Goal: Task Accomplishment & Management: Use online tool/utility

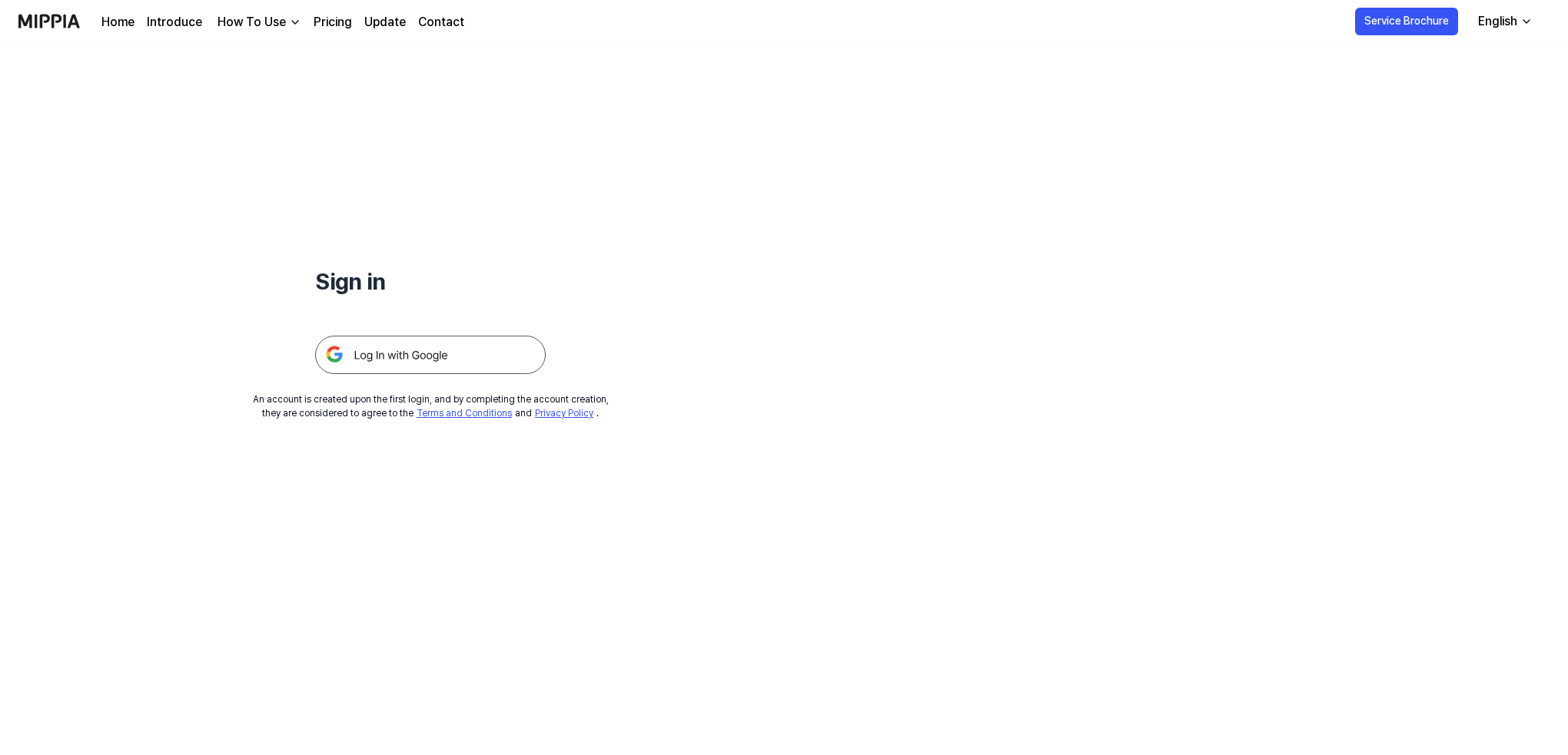
click at [425, 351] on img at bounding box center [430, 355] width 230 height 39
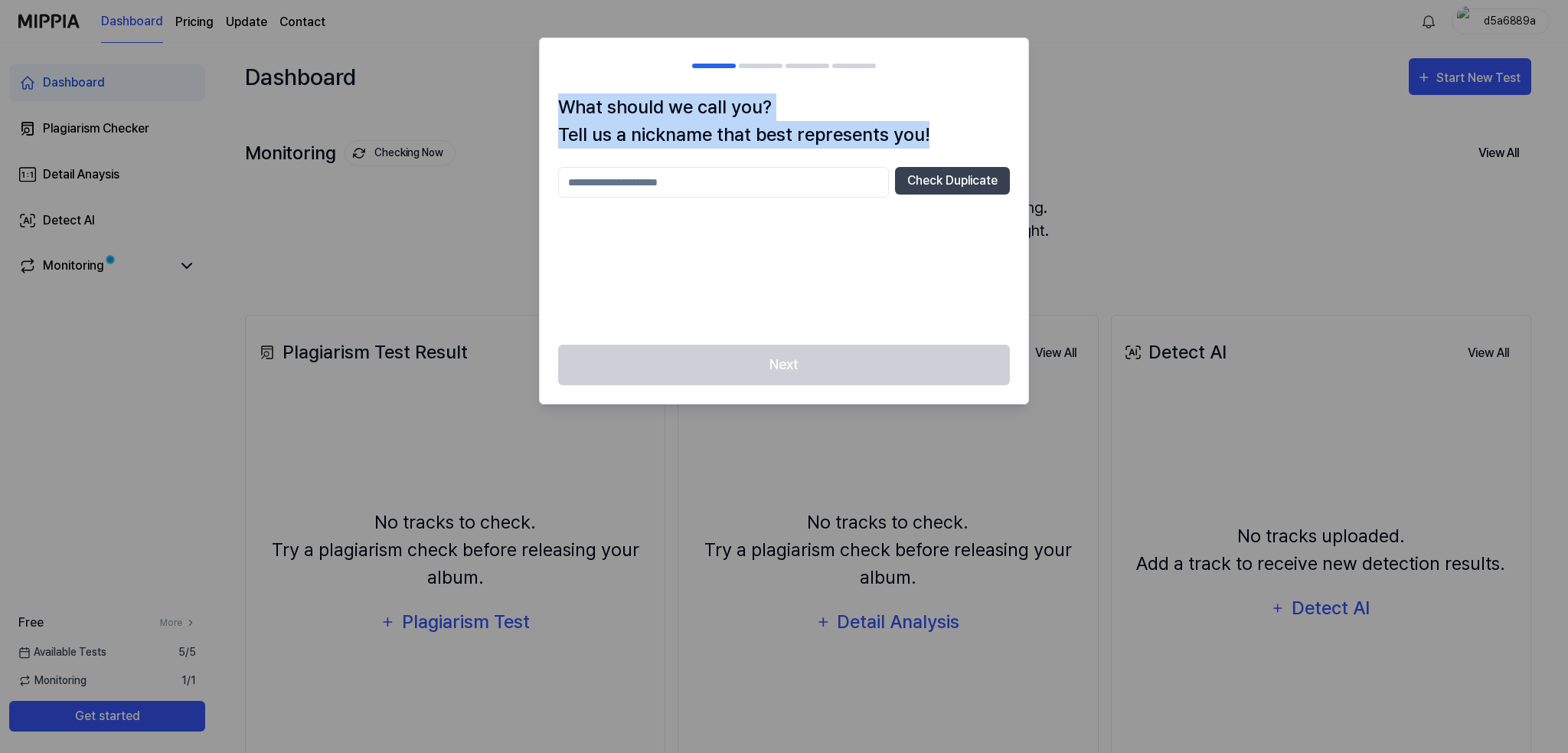
drag, startPoint x: 559, startPoint y: 102, endPoint x: 937, endPoint y: 149, distance: 380.9
click at [937, 149] on div "What should we call you? Tell us a nickname that best represents you! Check Dup…" at bounding box center [784, 219] width 488 height 251
copy h1 "What should we call you? Tell us a nickname that best represents you!"
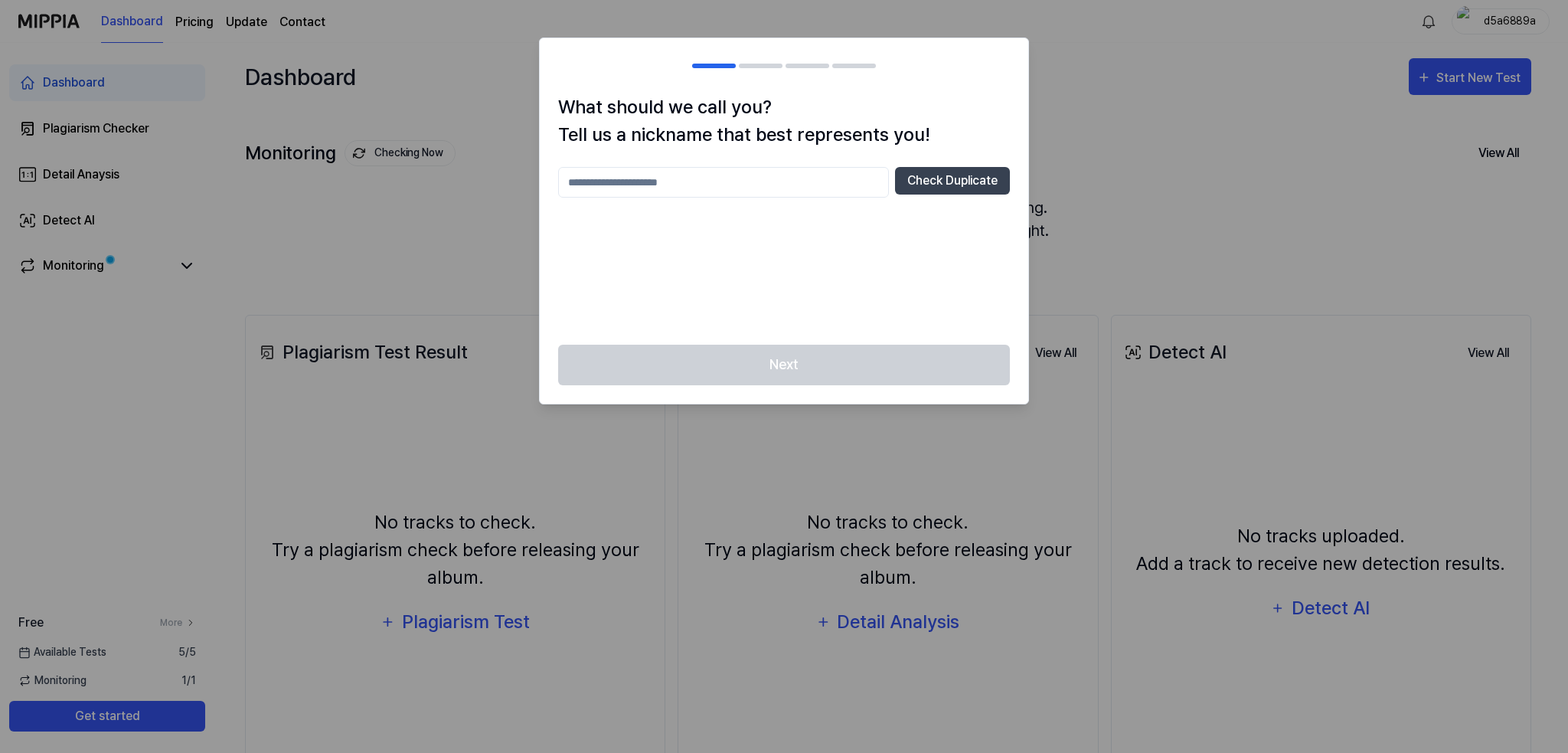
click at [594, 186] on input "text" at bounding box center [723, 182] width 331 height 31
type input "*******"
click at [967, 184] on button "Check Duplicate" at bounding box center [952, 180] width 115 height 28
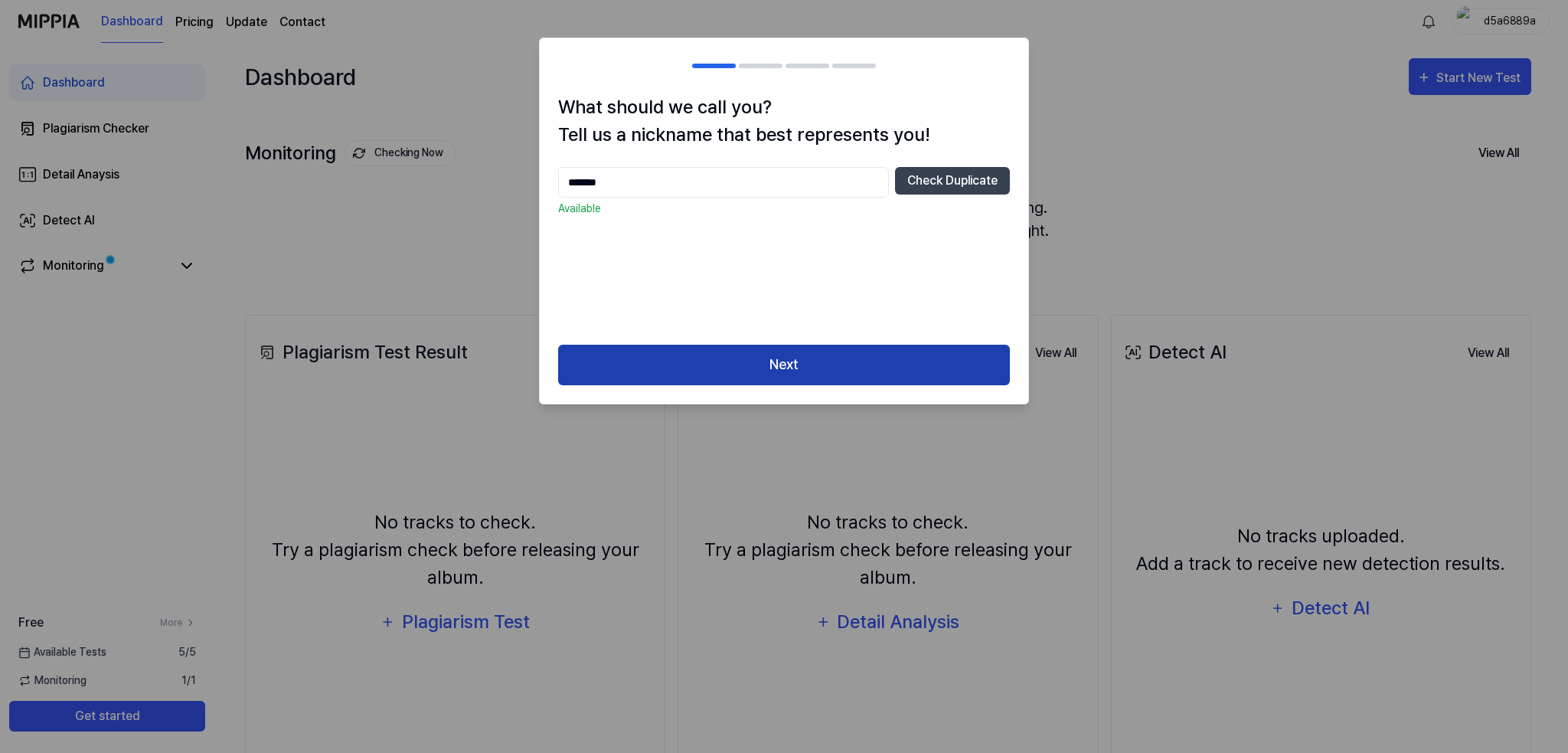
click at [786, 364] on button "Next" at bounding box center [784, 365] width 452 height 41
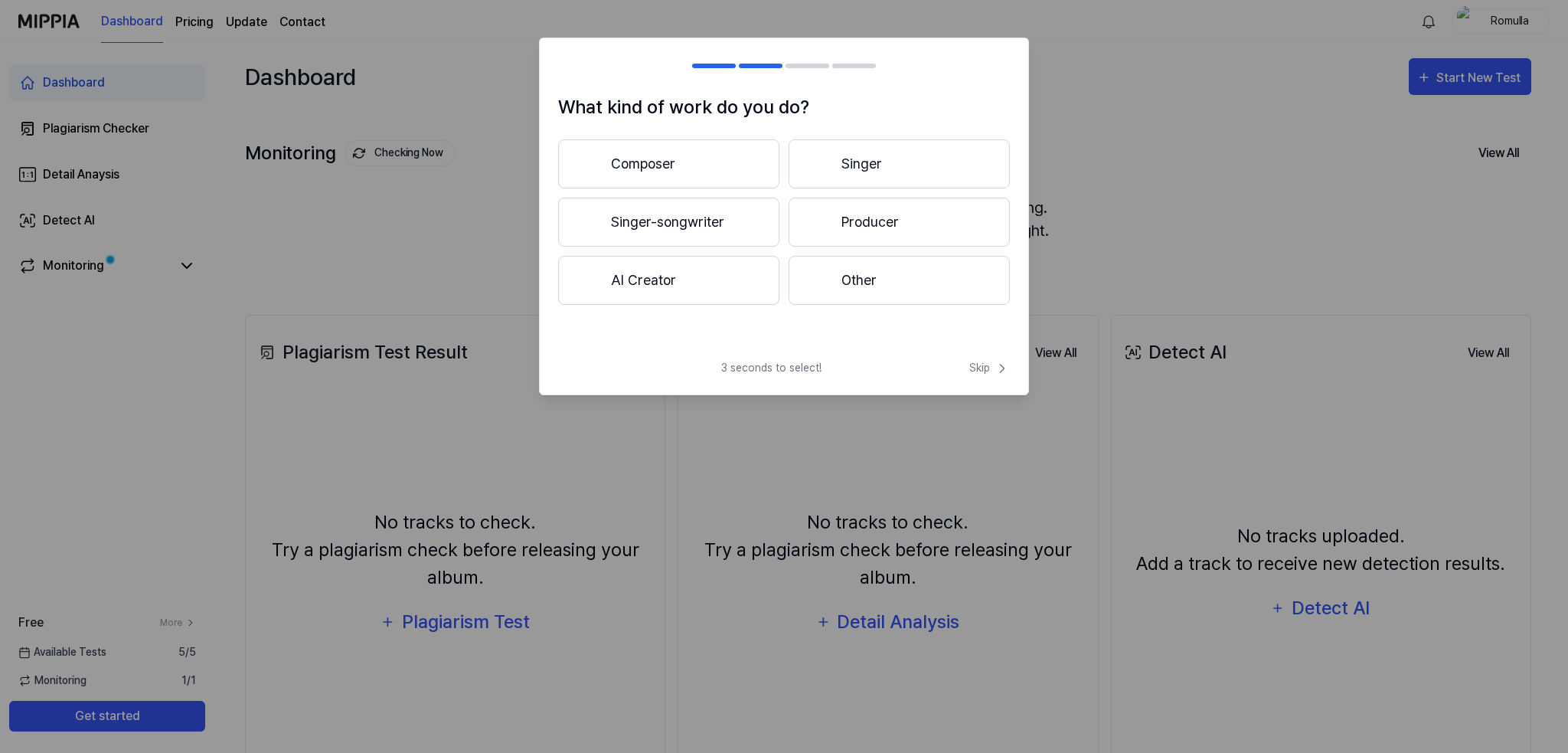
click at [887, 220] on button "Producer" at bounding box center [899, 222] width 221 height 49
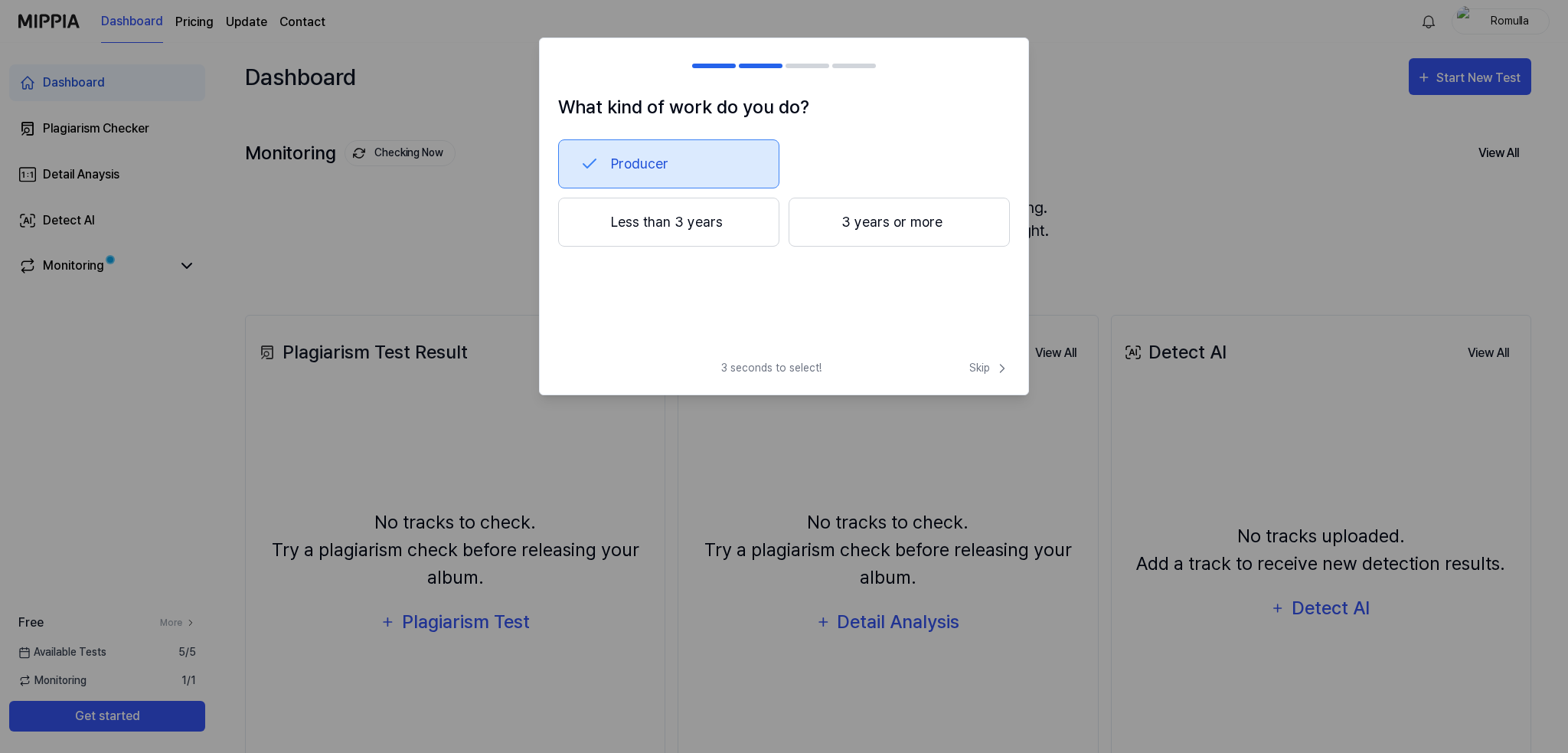
click at [885, 223] on button "3 years or more" at bounding box center [899, 222] width 221 height 49
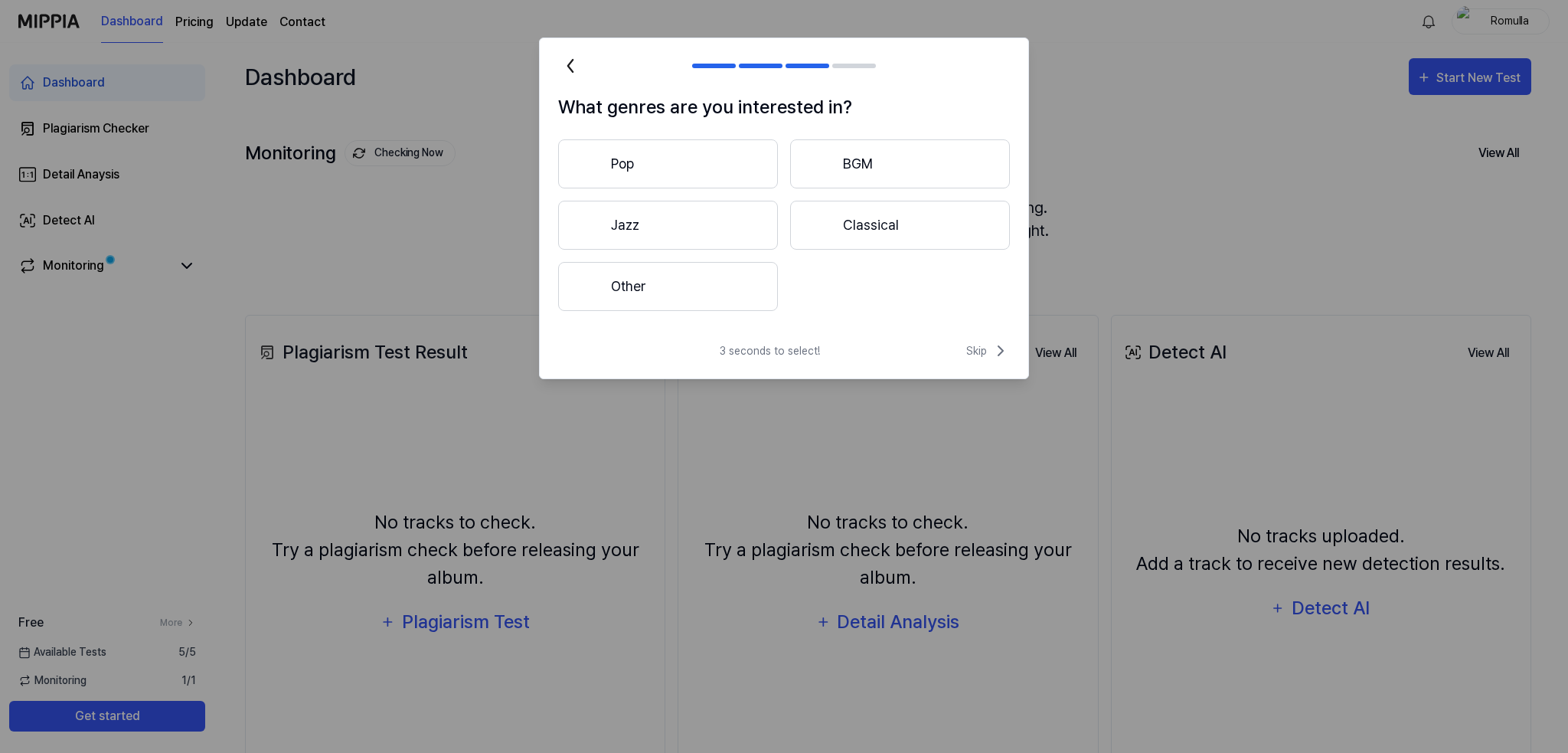
click at [653, 175] on button "Pop" at bounding box center [668, 164] width 219 height 49
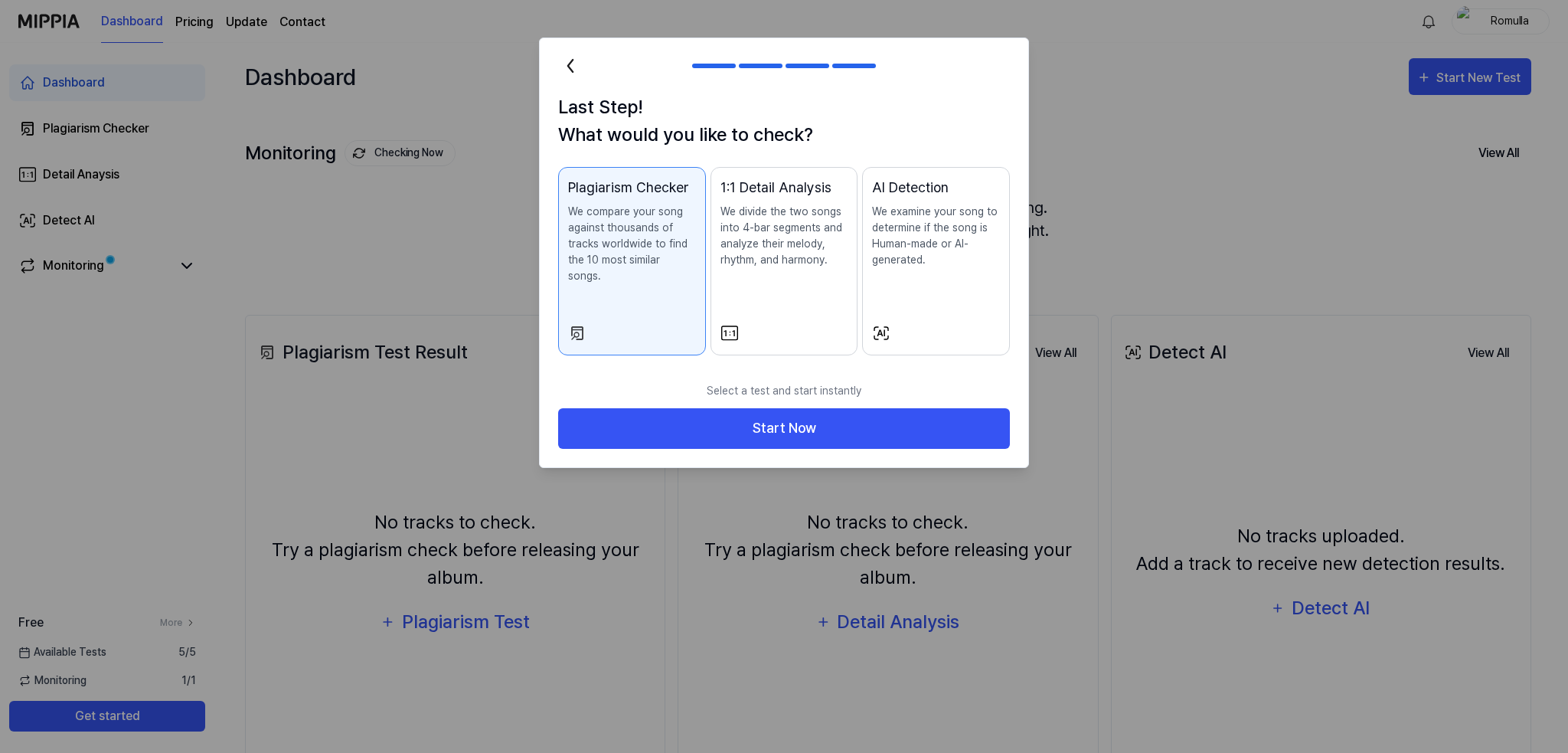
drag, startPoint x: 558, startPoint y: 180, endPoint x: 599, endPoint y: 183, distance: 41.1
click at [599, 183] on button "Plagiarism Checker We compare your song against thousands of tracks worldwide t…" at bounding box center [632, 261] width 148 height 189
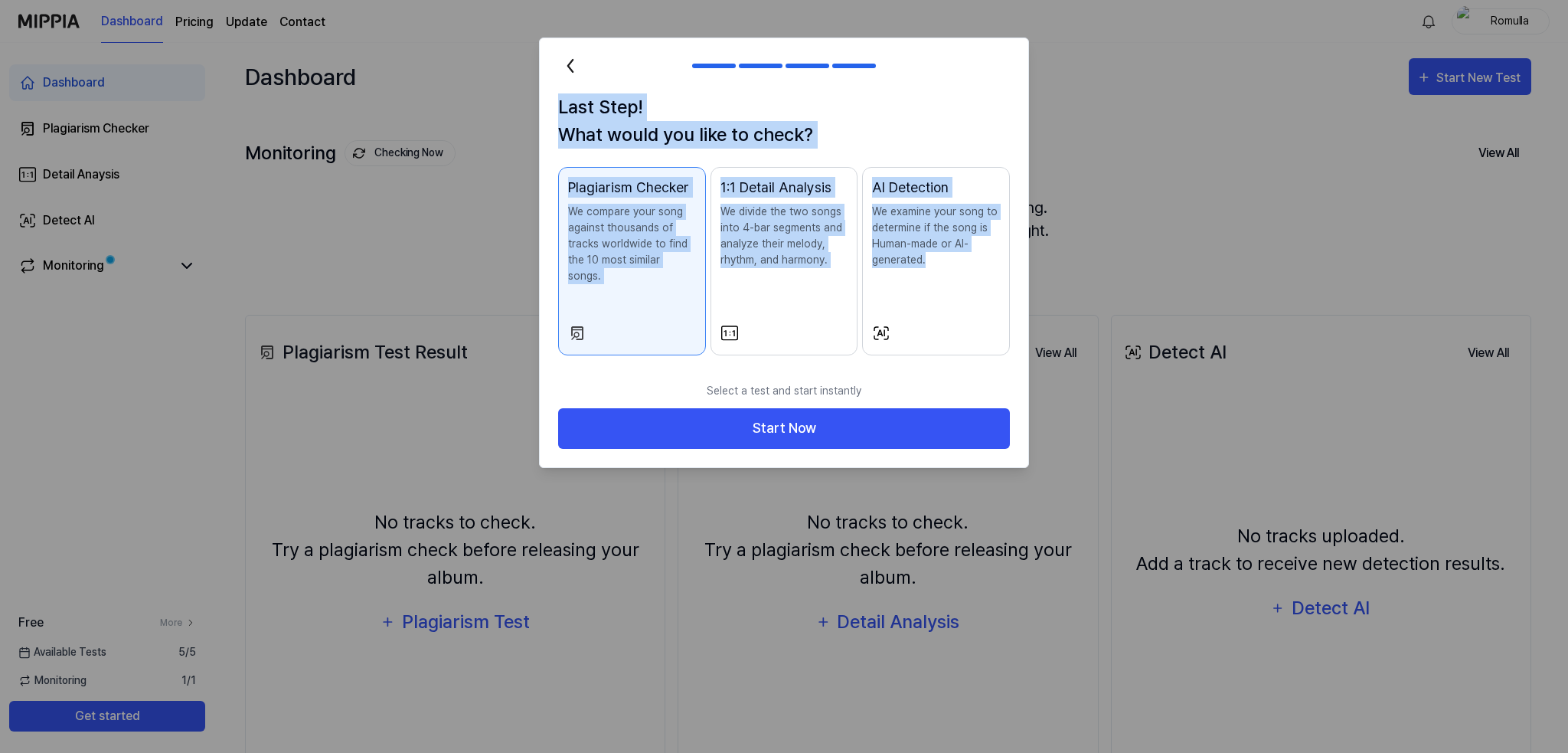
drag, startPoint x: 576, startPoint y: 104, endPoint x: 951, endPoint y: 259, distance: 405.8
click at [951, 259] on div "Last Step! What would you like to check? Plagiarism Checker We compare your son…" at bounding box center [784, 234] width 488 height 280
copy div "Last Step! What would you like to check? Plagiarism Checker We compare your son…"
click at [631, 301] on button "Plagiarism Checker We compare your song against thousands of tracks worldwide t…" at bounding box center [632, 261] width 148 height 189
click at [874, 324] on icon at bounding box center [881, 333] width 18 height 18
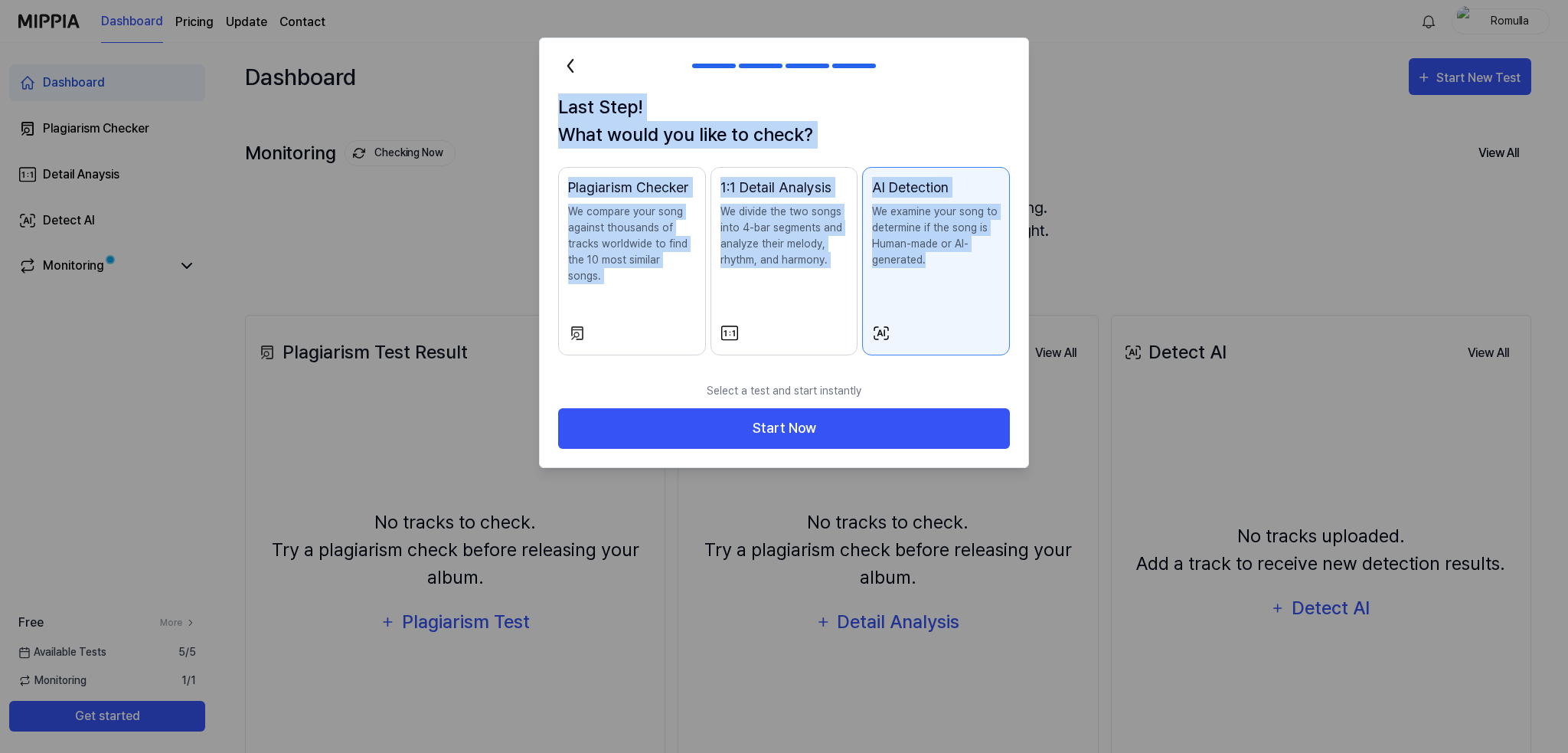
click at [940, 269] on div "AI Detection We examine your song to determine if the song is Human-made or AI-…" at bounding box center [936, 238] width 128 height 122
click at [884, 324] on icon at bounding box center [881, 333] width 18 height 18
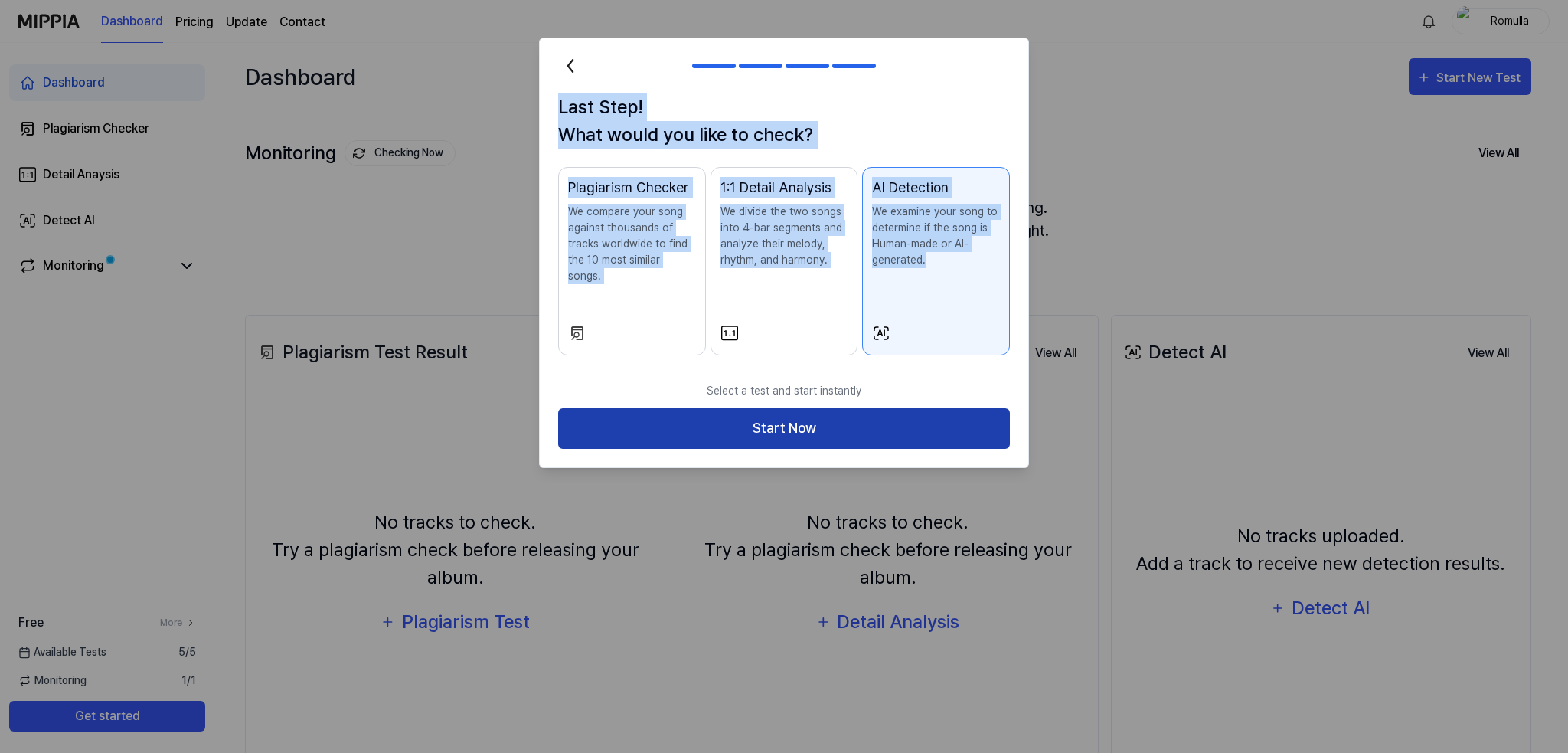
click at [785, 408] on button "Start Now" at bounding box center [784, 429] width 452 height 41
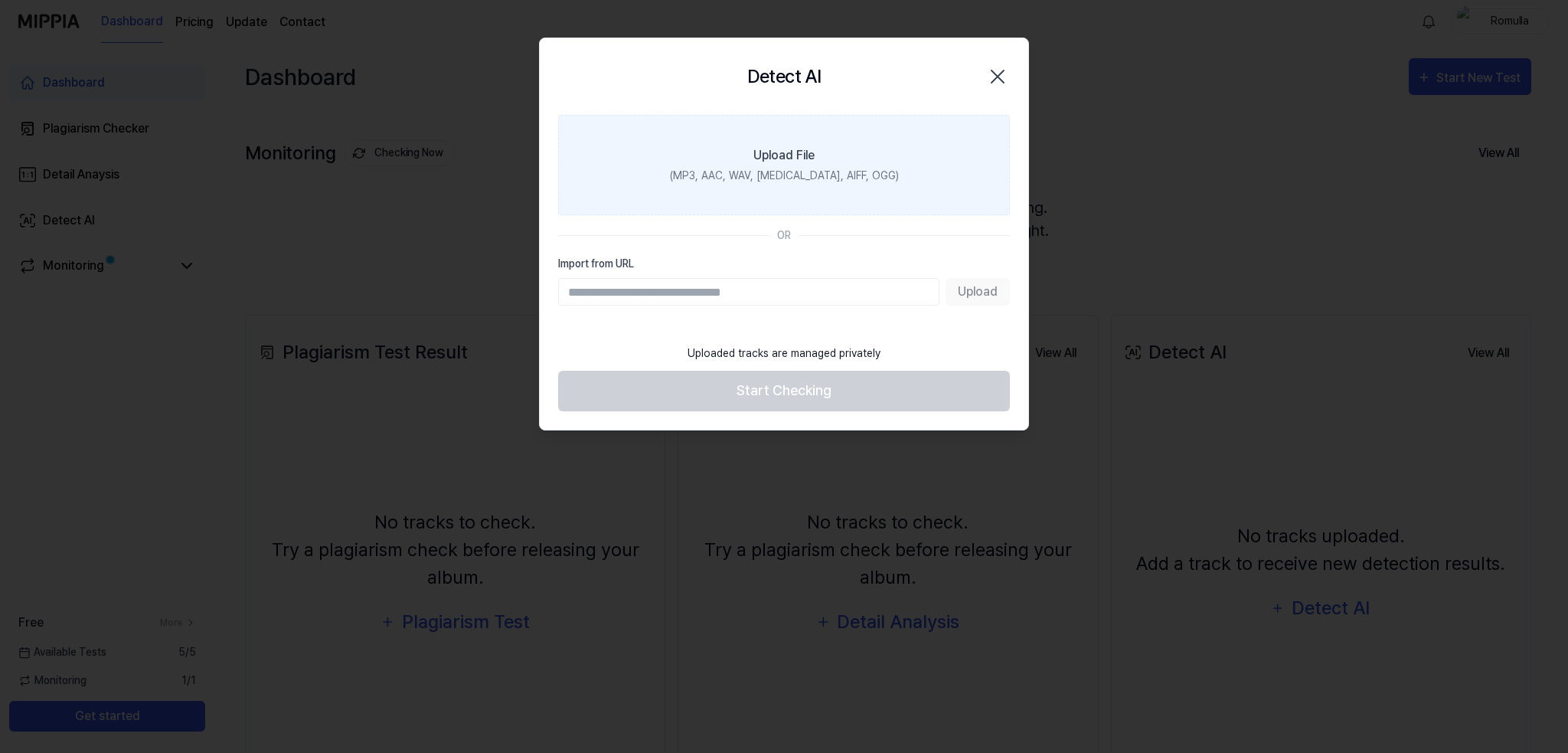
click at [798, 168] on div "(MP3, AAC, WAV, [MEDICAL_DATA], AIFF, OGG)" at bounding box center [784, 175] width 229 height 16
click at [0, 0] on input "Upload File (MP3, AAC, WAV, [MEDICAL_DATA], AIFF, OGG)" at bounding box center [0, 0] width 0 height 0
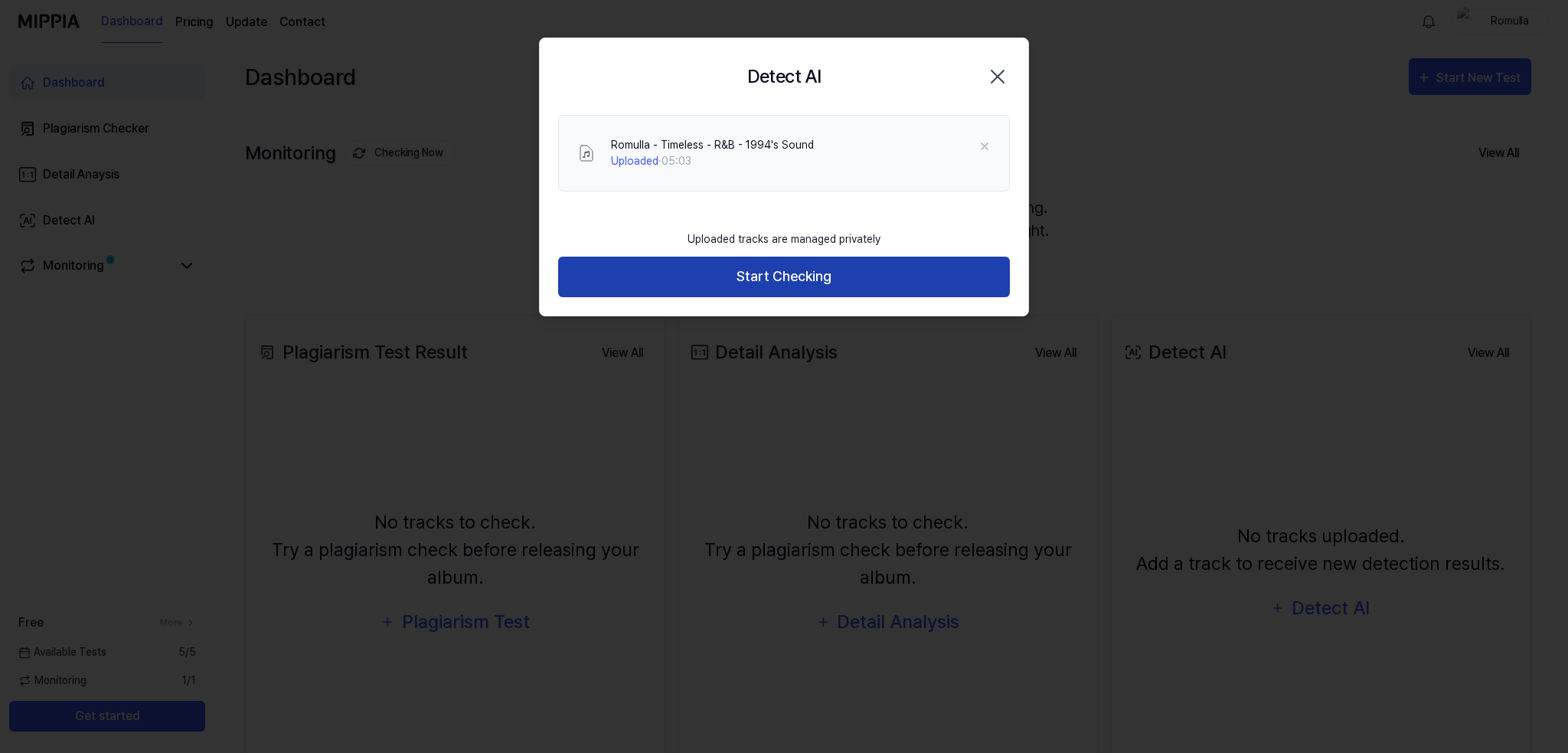
click at [790, 275] on button "Start Checking" at bounding box center [784, 277] width 452 height 41
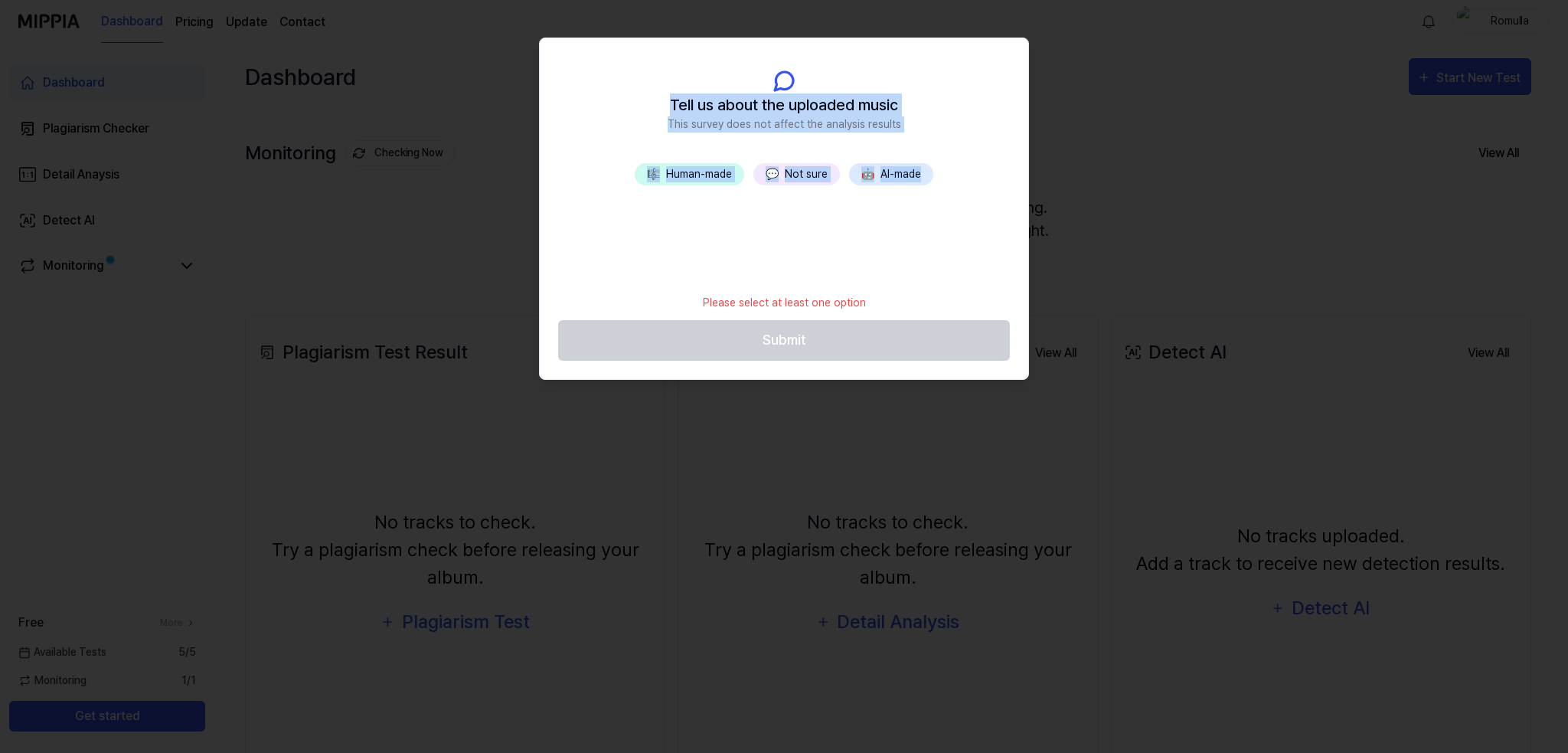
drag, startPoint x: 662, startPoint y: 103, endPoint x: 938, endPoint y: 182, distance: 287.1
click at [938, 182] on div "Tell us about the uploaded music This survey does not affect the analysis resul…" at bounding box center [784, 209] width 488 height 341
copy div "Tell us about the uploaded music This survey does not affect the analysis resul…"
click at [797, 175] on button "💬 Not sure" at bounding box center [797, 174] width 86 height 22
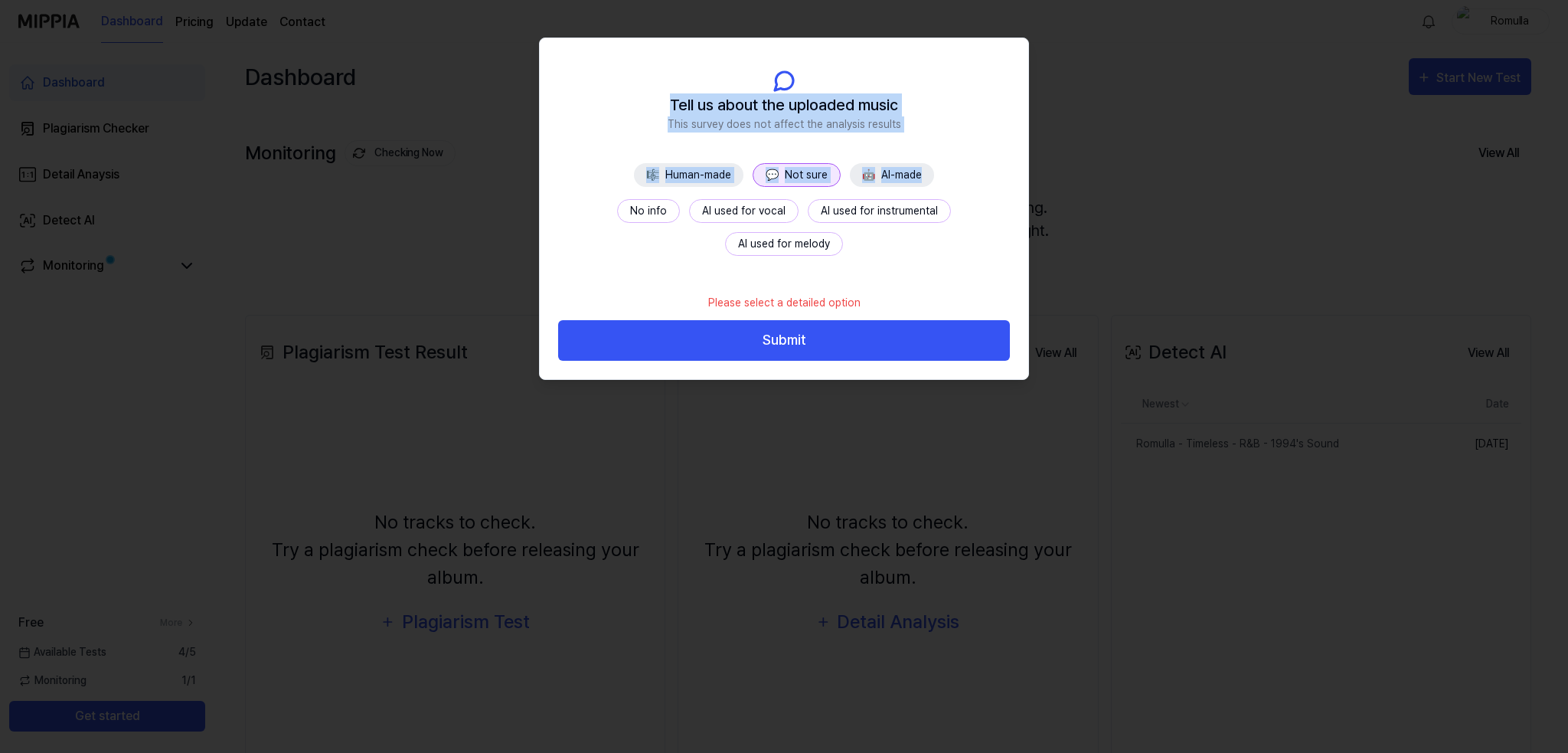
click at [617, 201] on button "No info" at bounding box center [649, 211] width 63 height 24
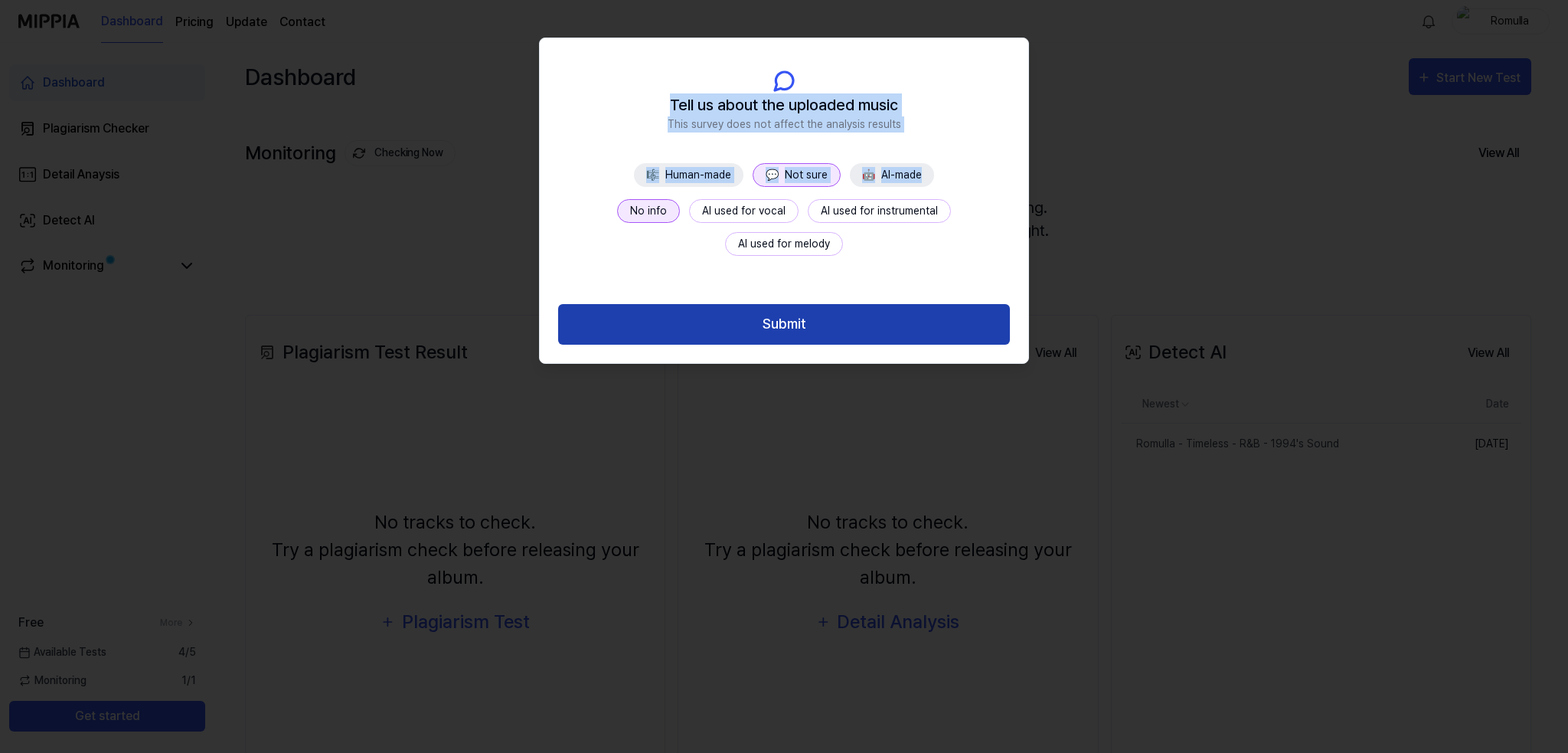
click at [787, 324] on button "Submit" at bounding box center [784, 325] width 452 height 41
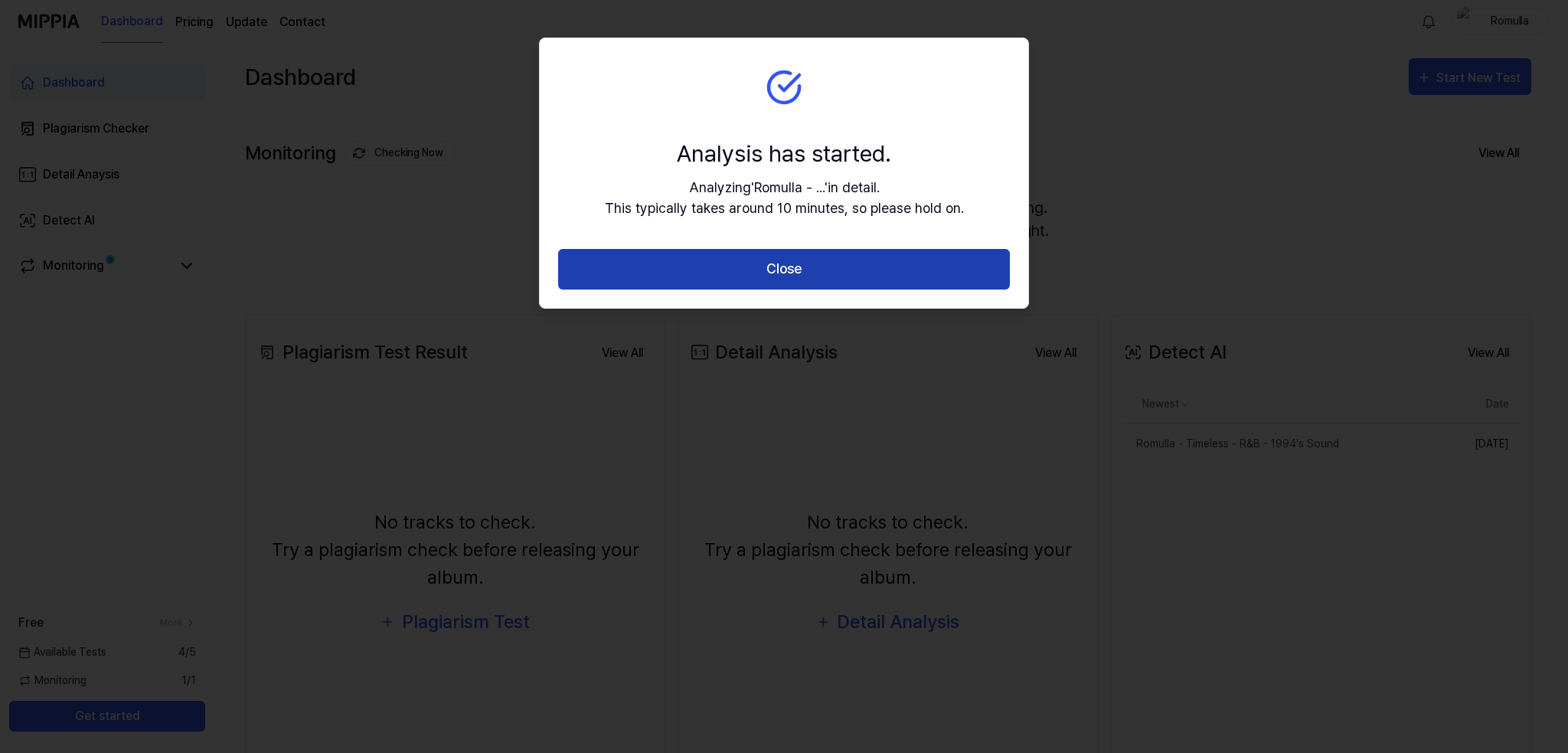
click at [806, 272] on button "Close" at bounding box center [784, 269] width 452 height 41
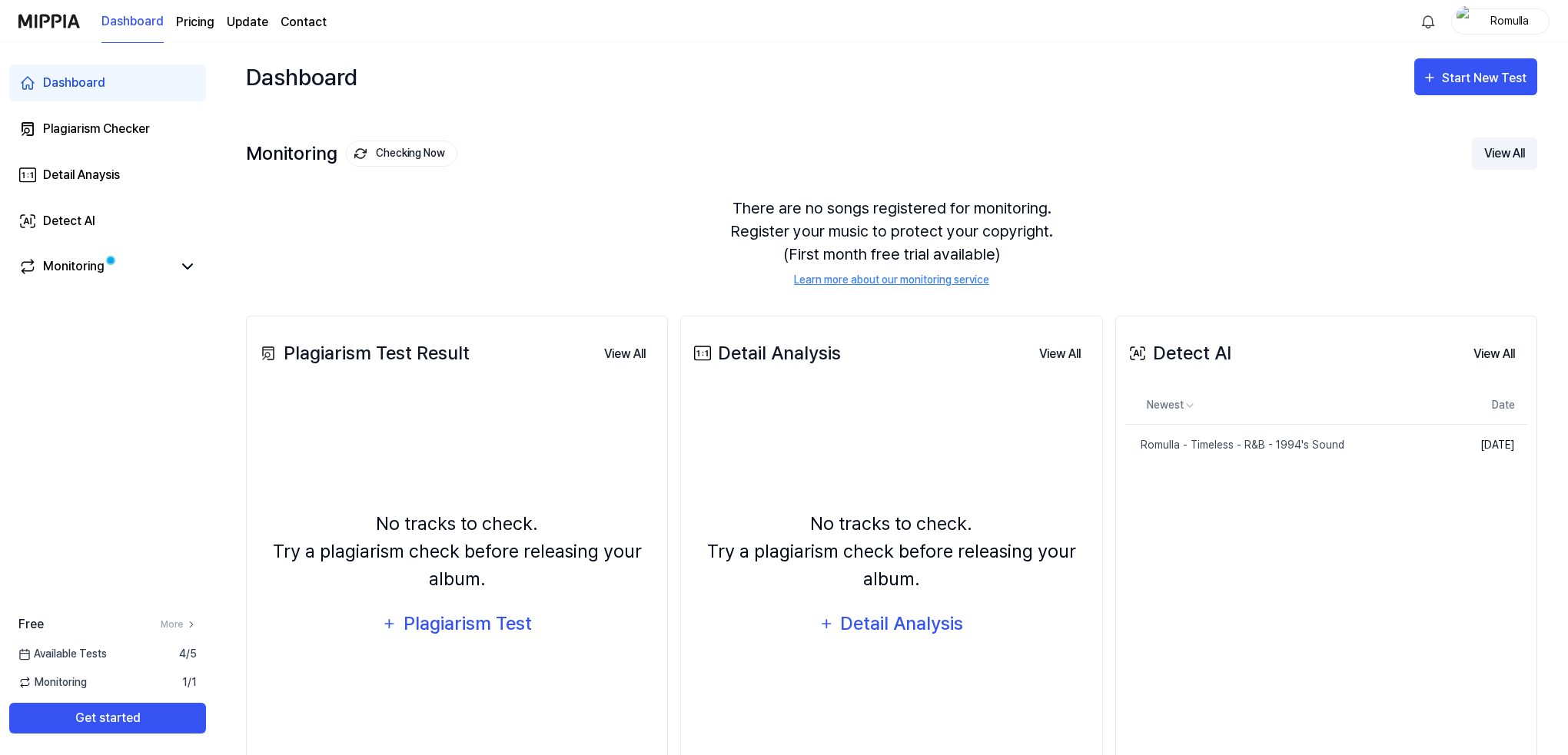
click at [1493, 162] on button "View All" at bounding box center [1504, 153] width 65 height 32
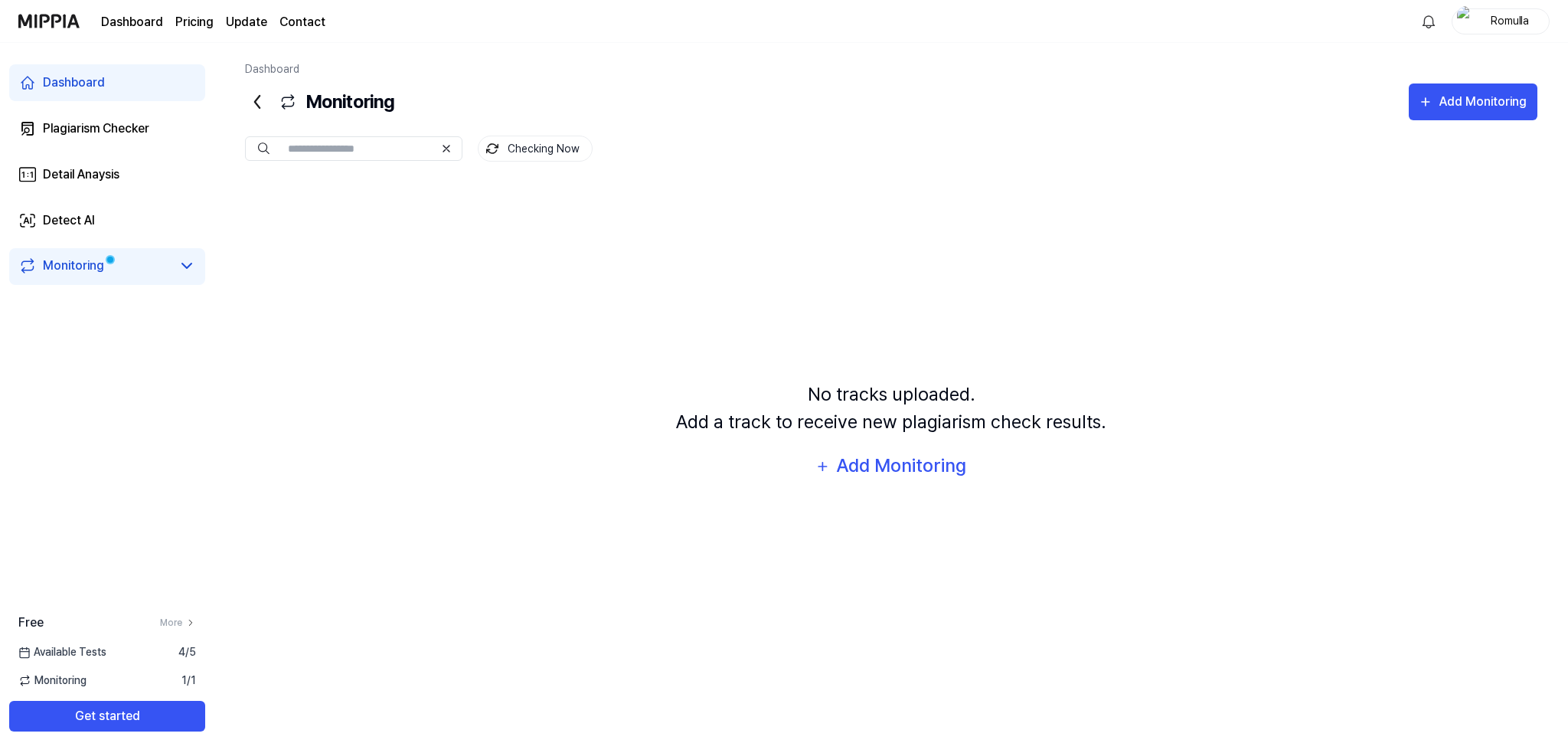
click at [259, 98] on icon at bounding box center [257, 102] width 24 height 24
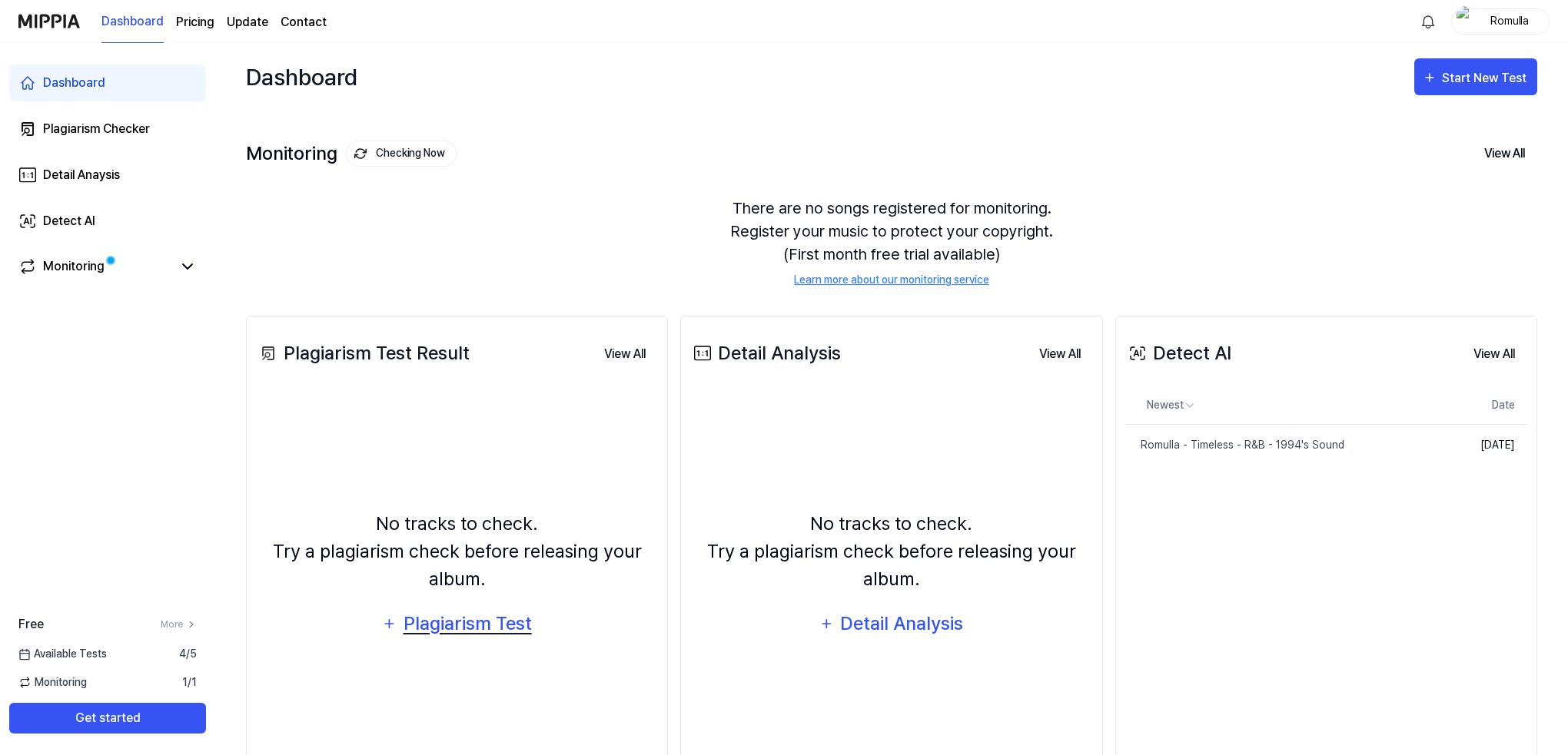
click at [464, 623] on div "Plagiarism Test" at bounding box center [467, 623] width 131 height 29
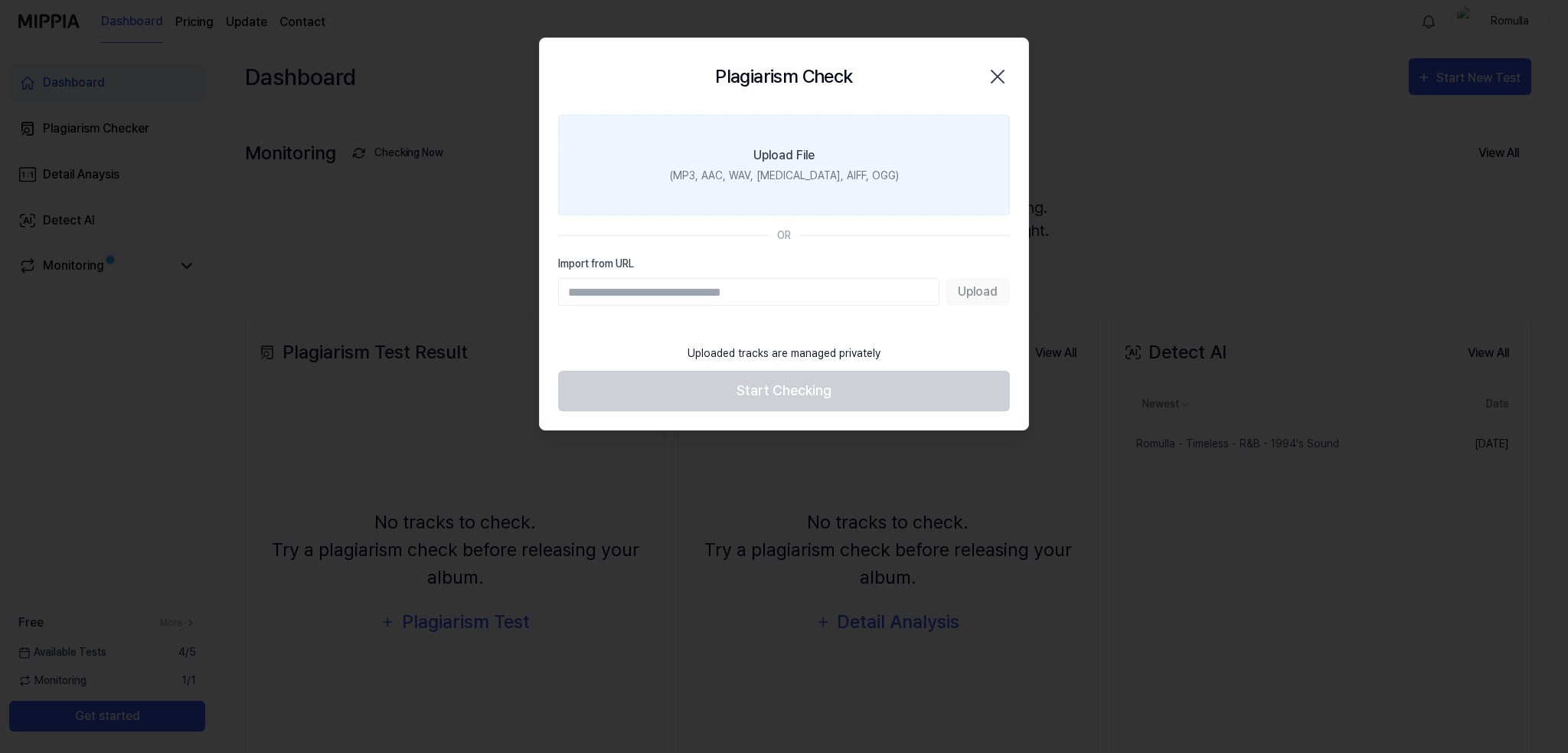
click at [790, 171] on div "(MP3, AAC, WAV, [MEDICAL_DATA], AIFF, OGG)" at bounding box center [784, 175] width 229 height 16
click at [0, 0] on input "Upload File (MP3, AAC, WAV, [MEDICAL_DATA], AIFF, OGG)" at bounding box center [0, 0] width 0 height 0
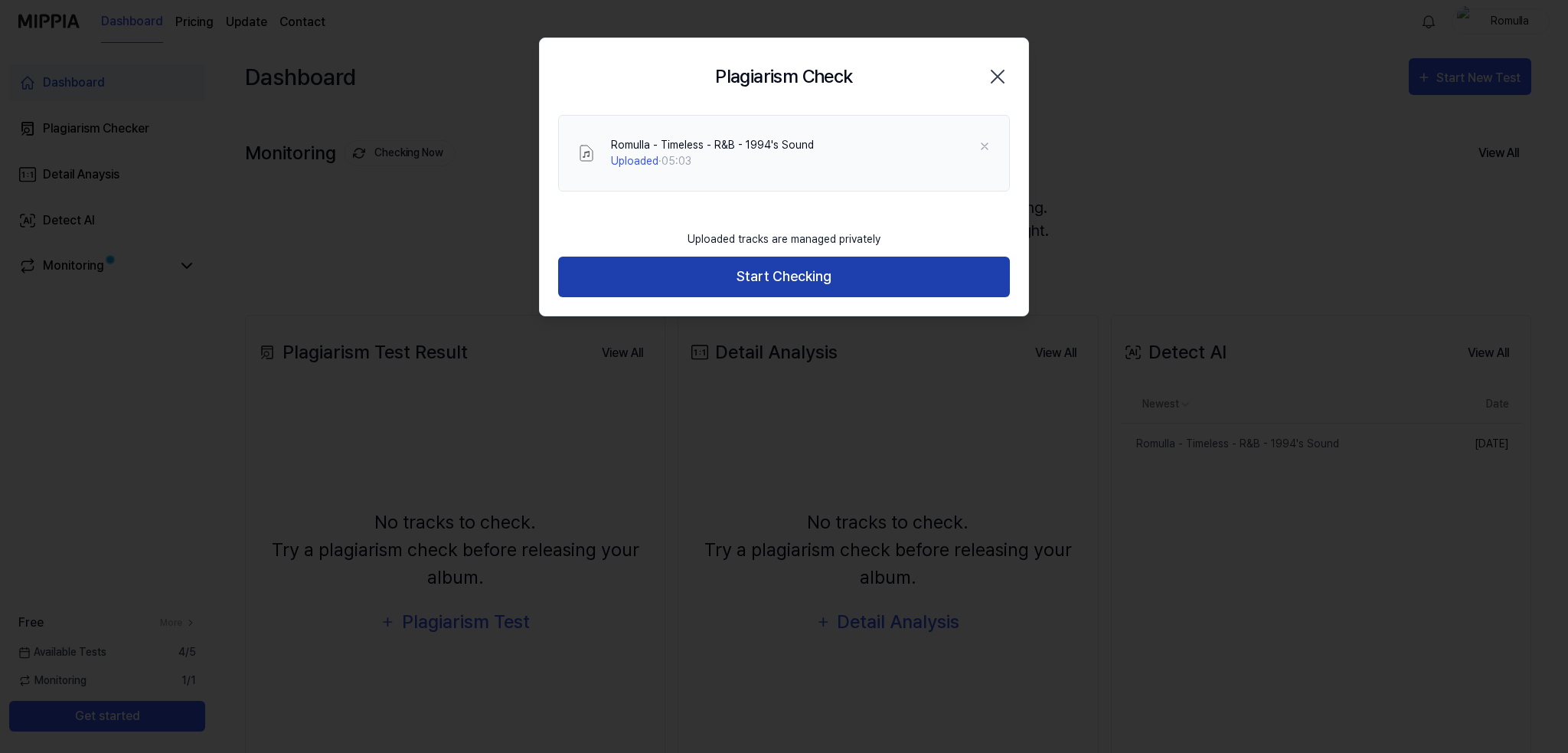
click at [768, 277] on button "Start Checking" at bounding box center [784, 277] width 452 height 41
